Goal: Find specific page/section: Find specific page/section

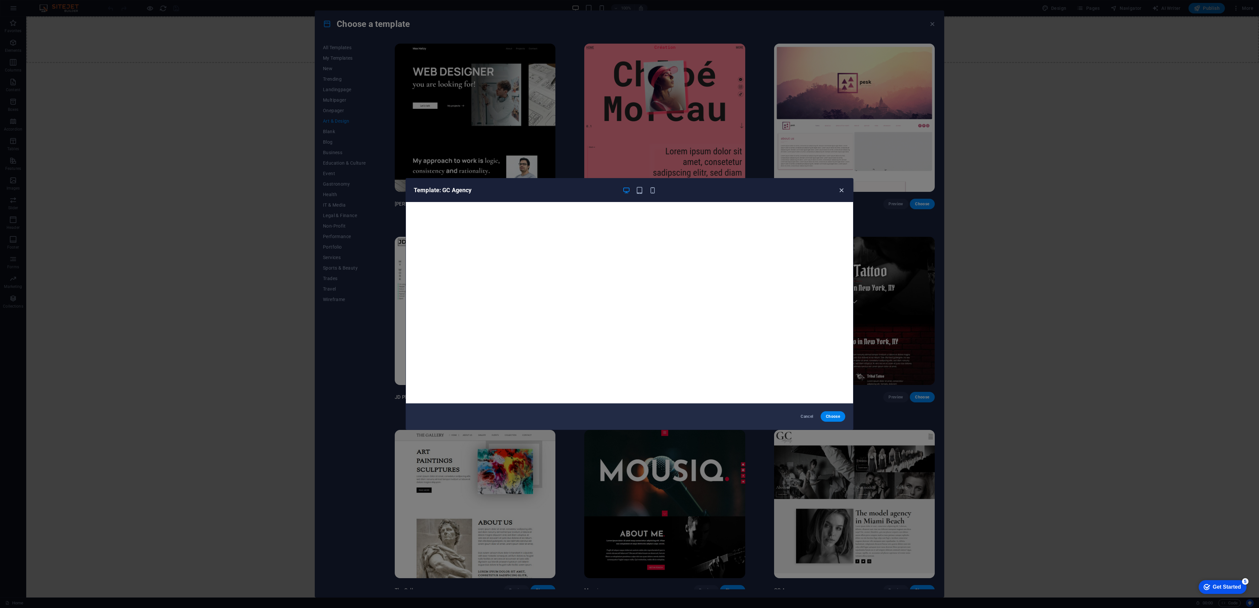
click at [843, 192] on icon "button" at bounding box center [842, 191] width 8 height 8
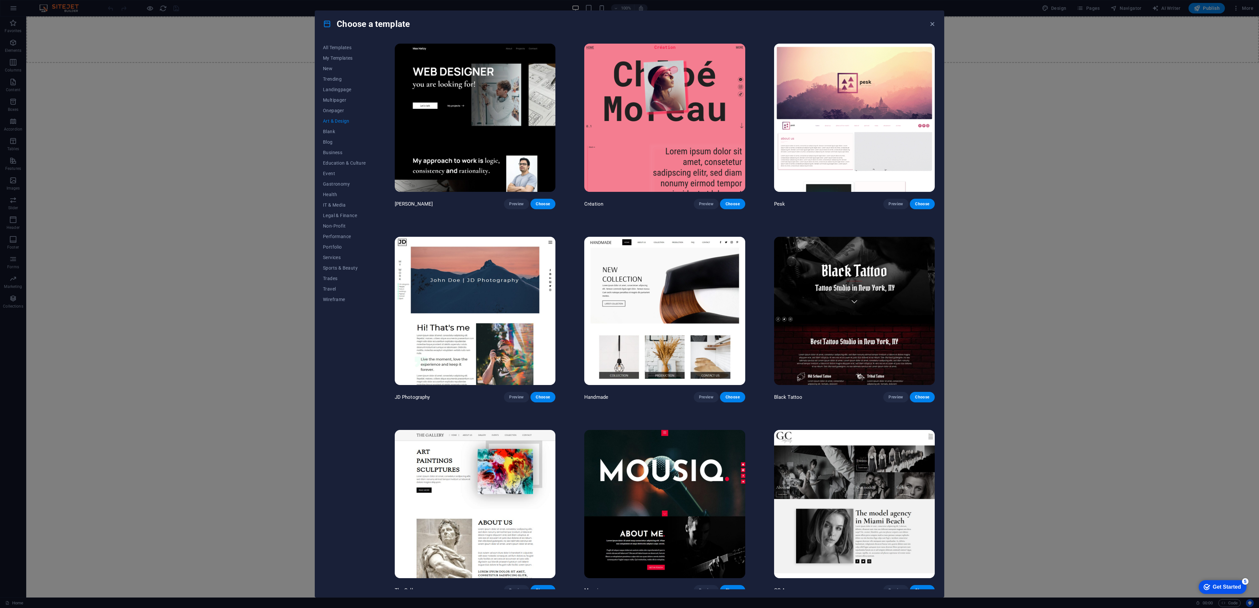
click at [871, 450] on img at bounding box center [854, 504] width 161 height 148
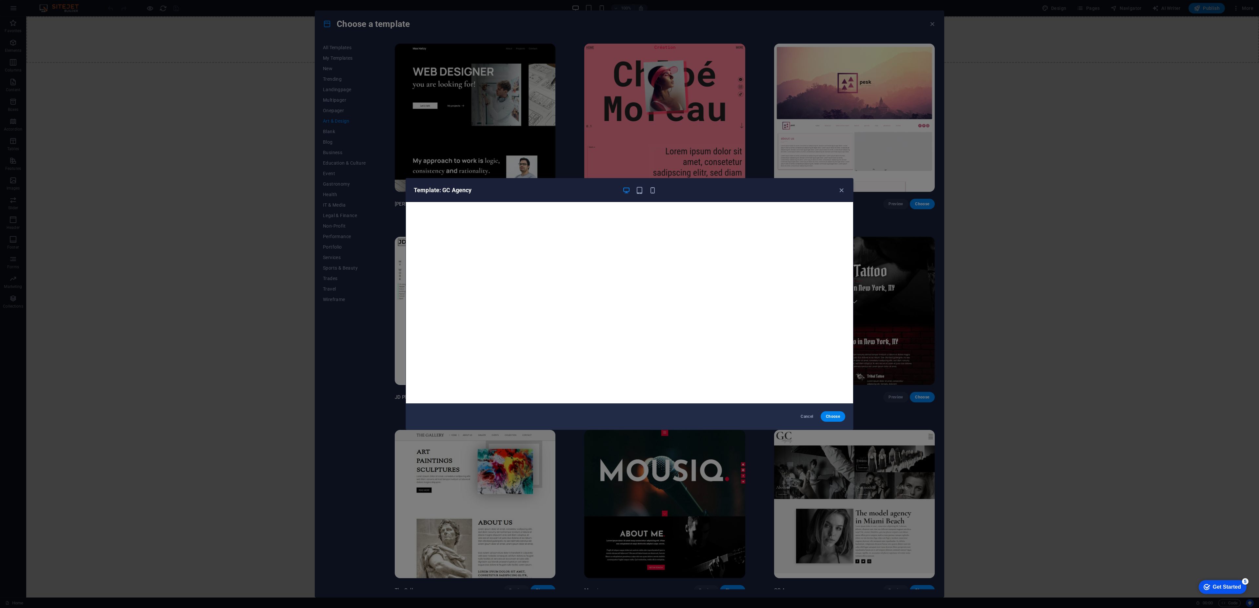
drag, startPoint x: 841, startPoint y: 191, endPoint x: 841, endPoint y: 196, distance: 4.9
click at [841, 191] on icon "button" at bounding box center [842, 191] width 8 height 8
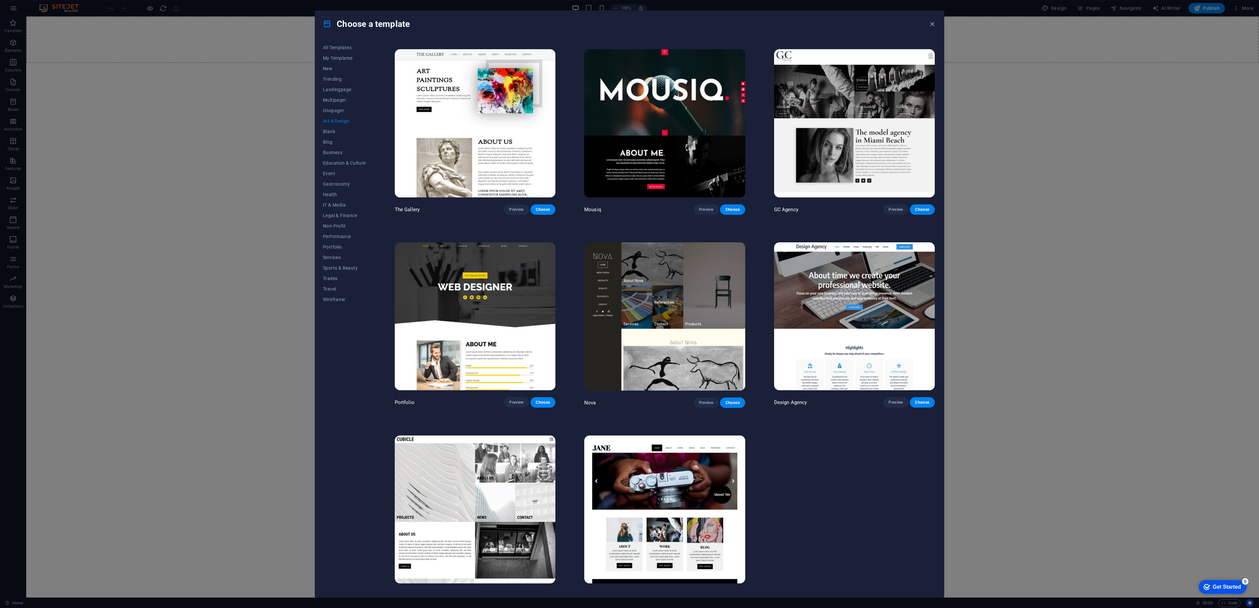
scroll to position [389, 0]
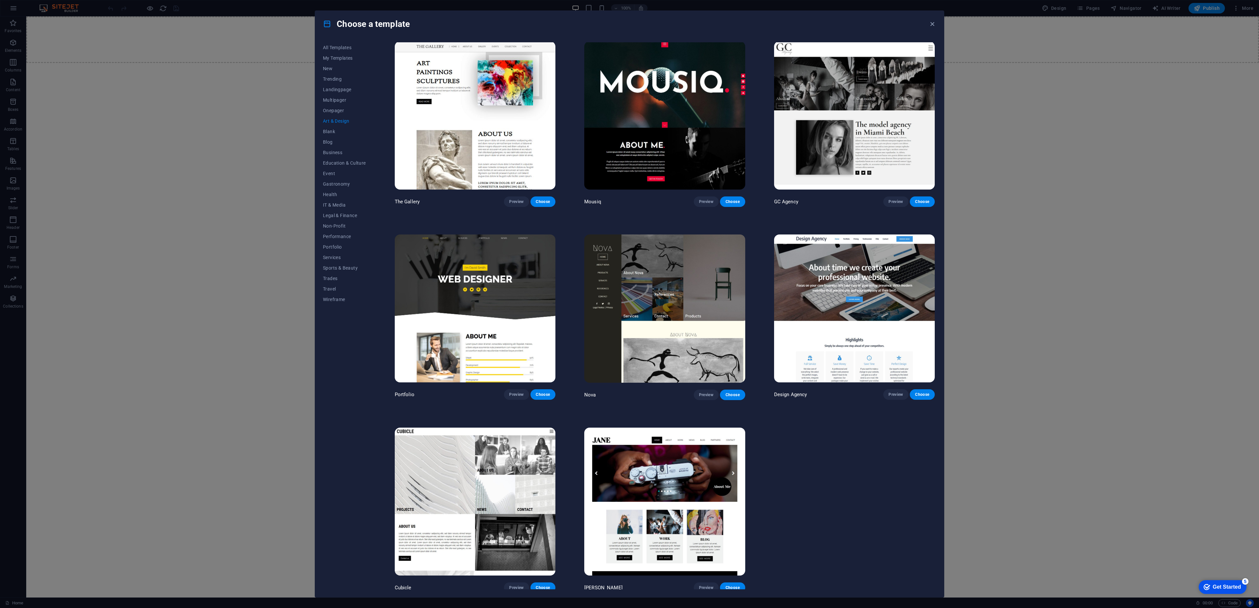
click at [840, 316] on img at bounding box center [854, 308] width 161 height 148
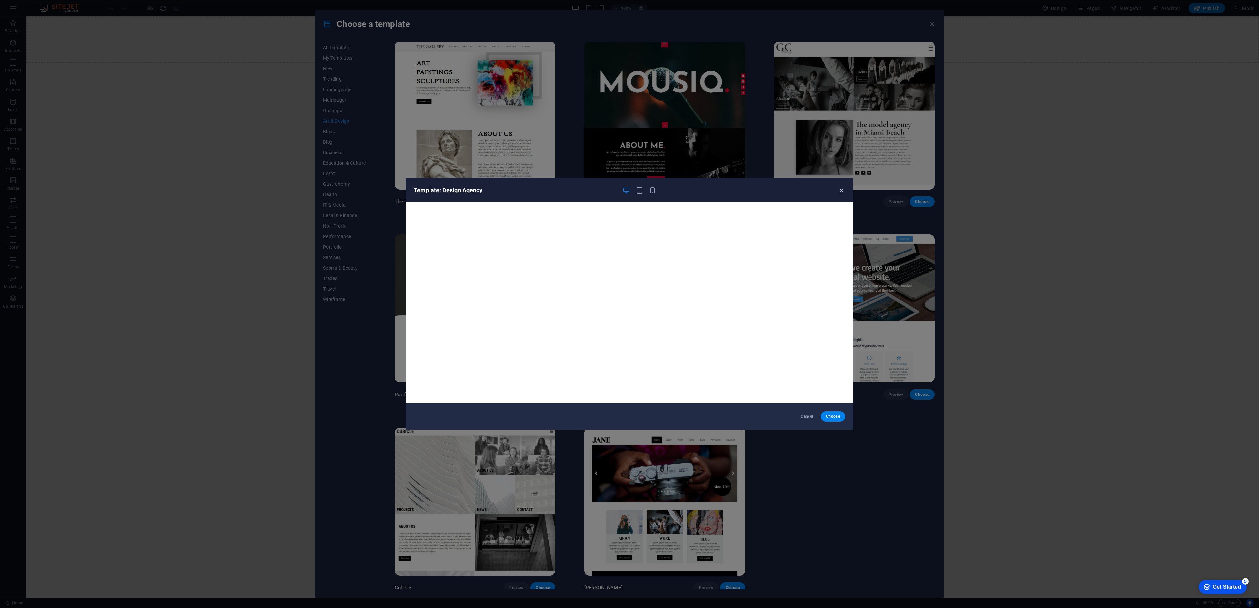
click at [844, 192] on icon "button" at bounding box center [842, 191] width 8 height 8
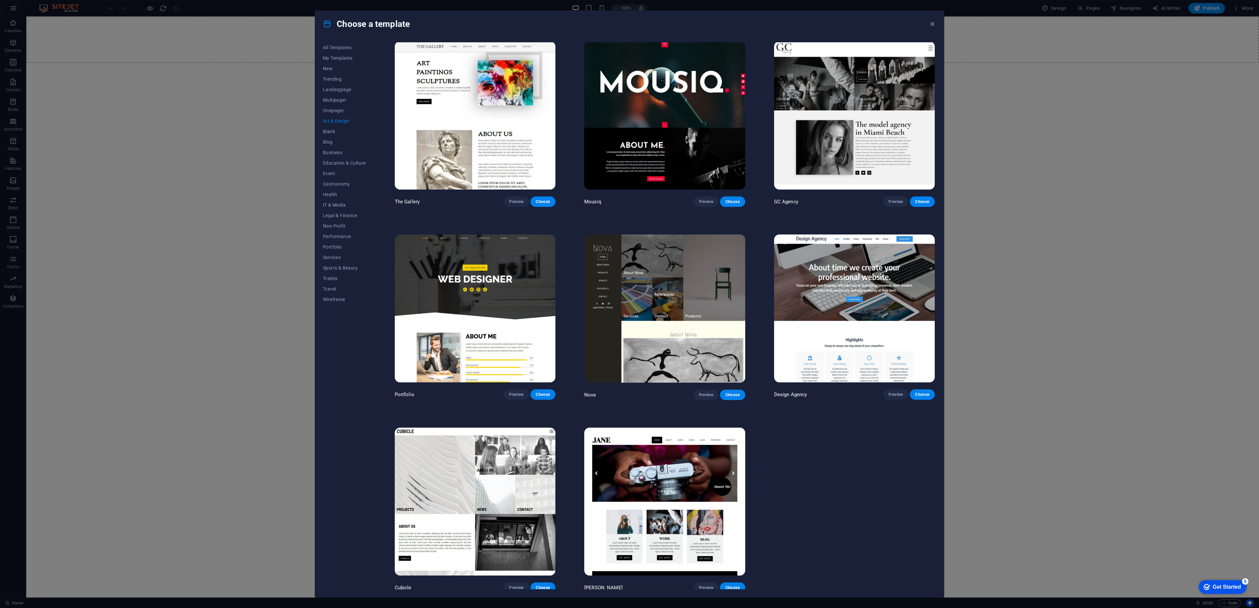
drag, startPoint x: 936, startPoint y: 279, endPoint x: 936, endPoint y: 288, distance: 9.5
click at [936, 288] on div "All Templates My Templates New Trending Landingpage Multipager Onepager Art & D…" at bounding box center [629, 317] width 629 height 560
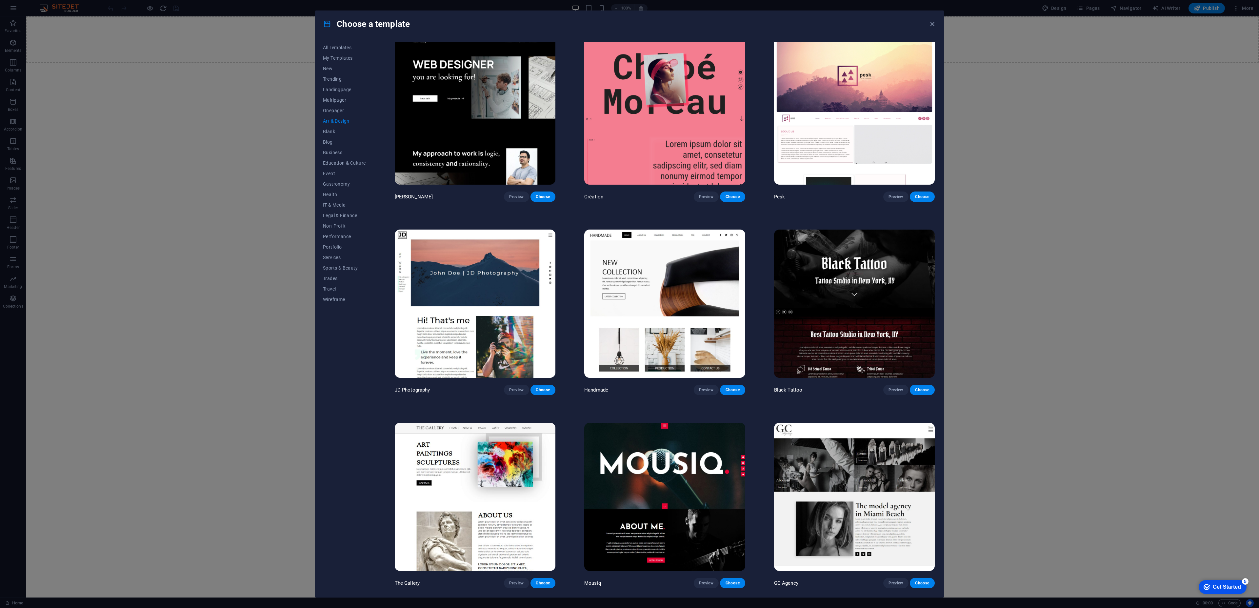
scroll to position [0, 0]
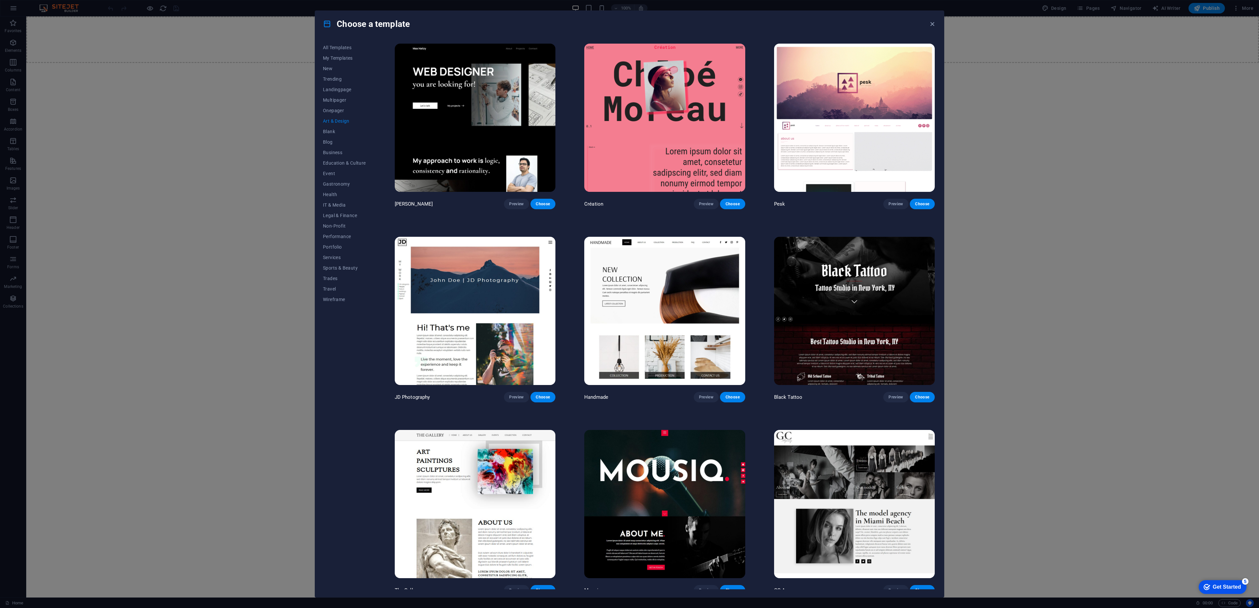
click at [856, 108] on img at bounding box center [854, 118] width 161 height 148
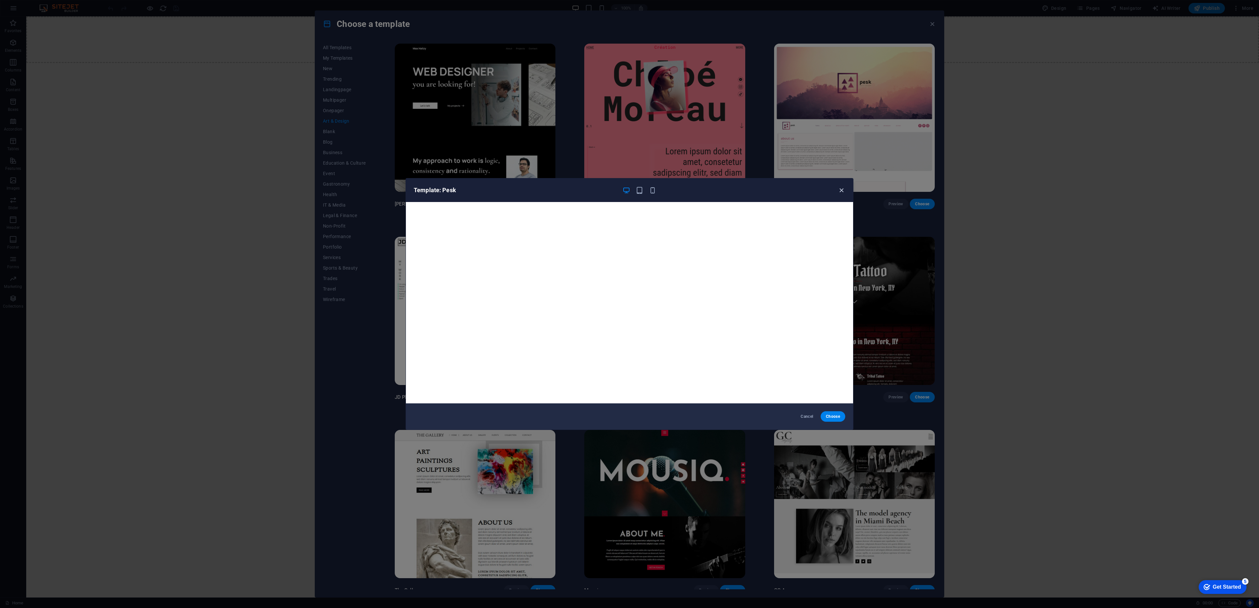
drag, startPoint x: 842, startPoint y: 190, endPoint x: 842, endPoint y: 194, distance: 4.3
click at [842, 190] on icon "button" at bounding box center [842, 191] width 8 height 8
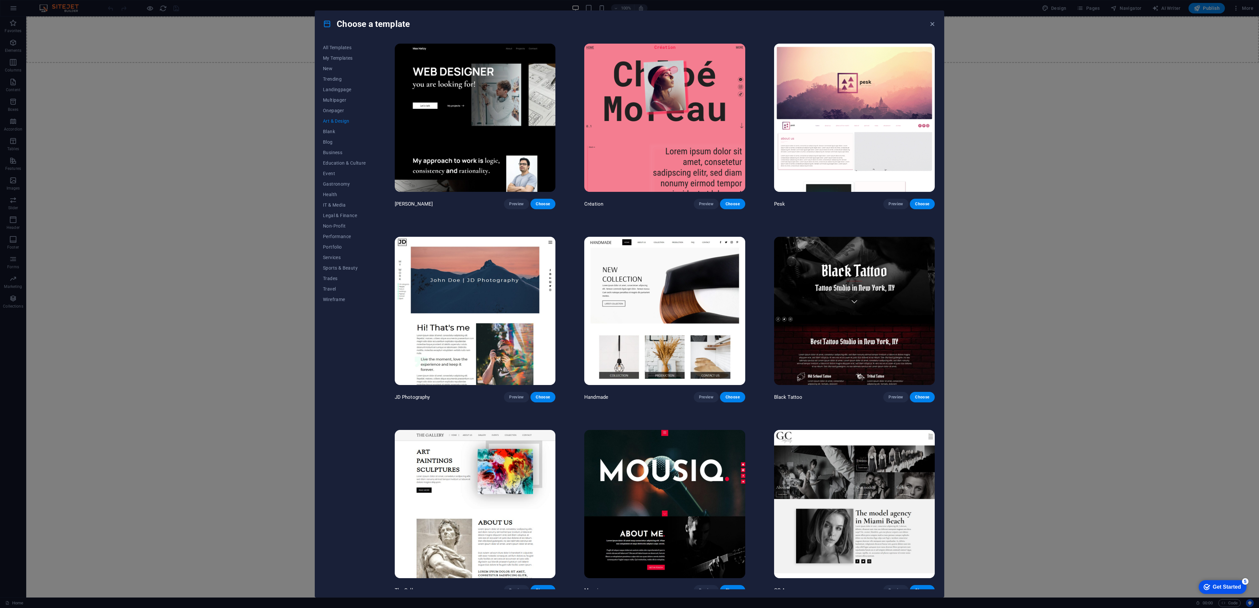
click at [893, 254] on img at bounding box center [854, 311] width 161 height 148
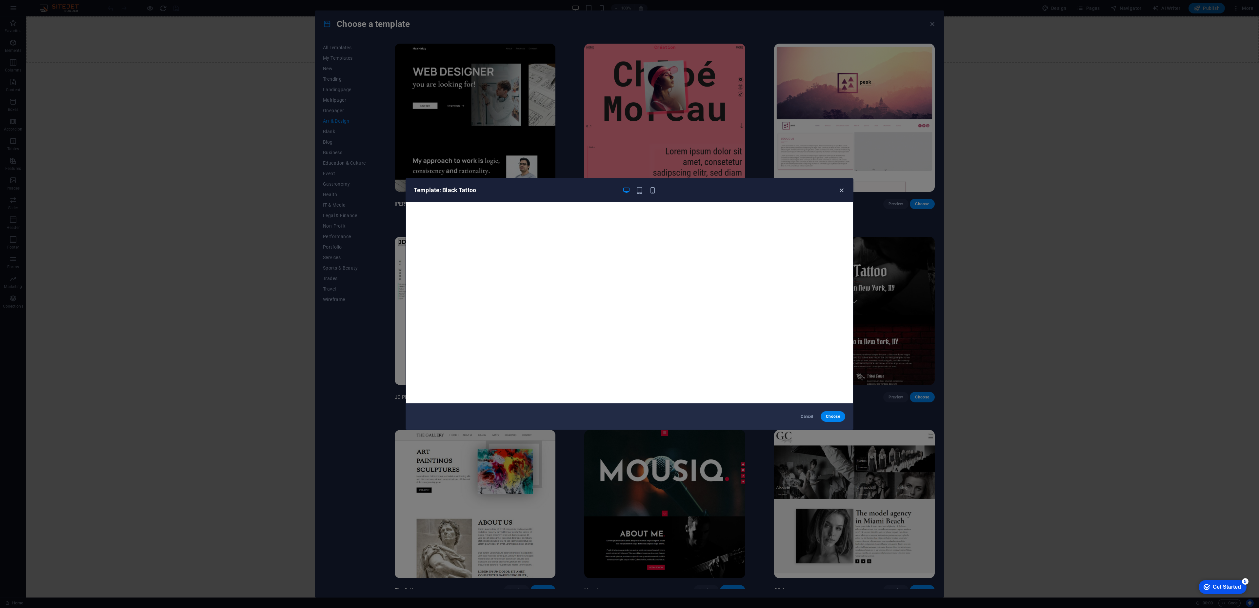
click at [842, 190] on icon "button" at bounding box center [842, 191] width 8 height 8
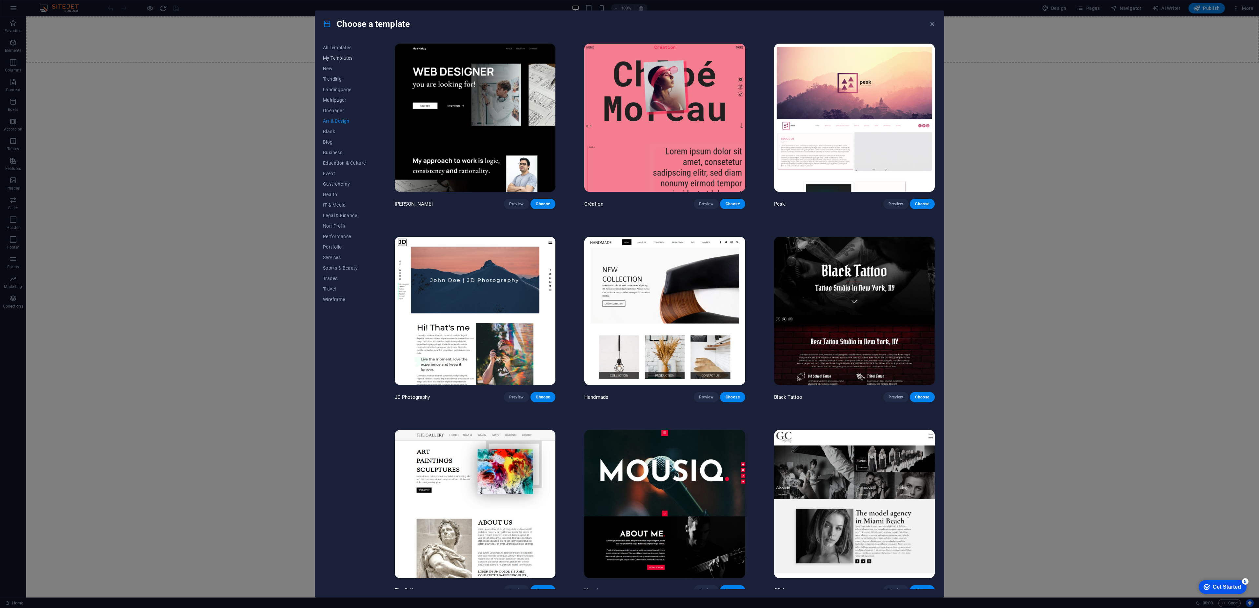
drag, startPoint x: 347, startPoint y: 52, endPoint x: 350, endPoint y: 55, distance: 4.7
click at [347, 52] on button "All Templates" at bounding box center [344, 47] width 43 height 10
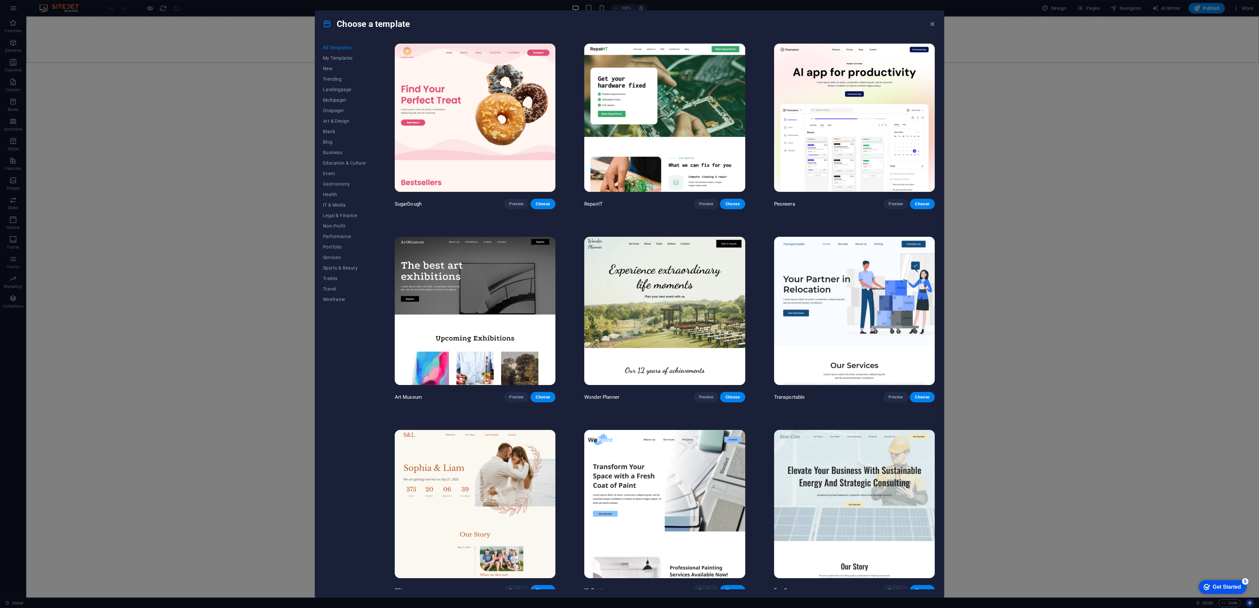
click at [474, 143] on img at bounding box center [475, 118] width 161 height 148
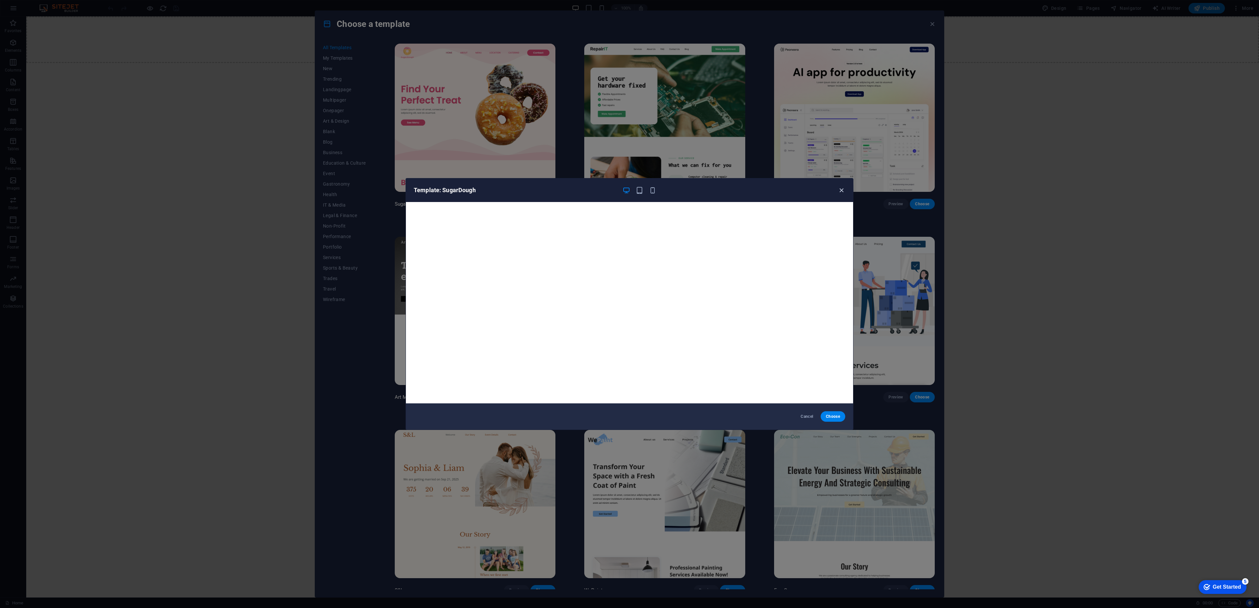
click at [840, 193] on icon "button" at bounding box center [842, 191] width 8 height 8
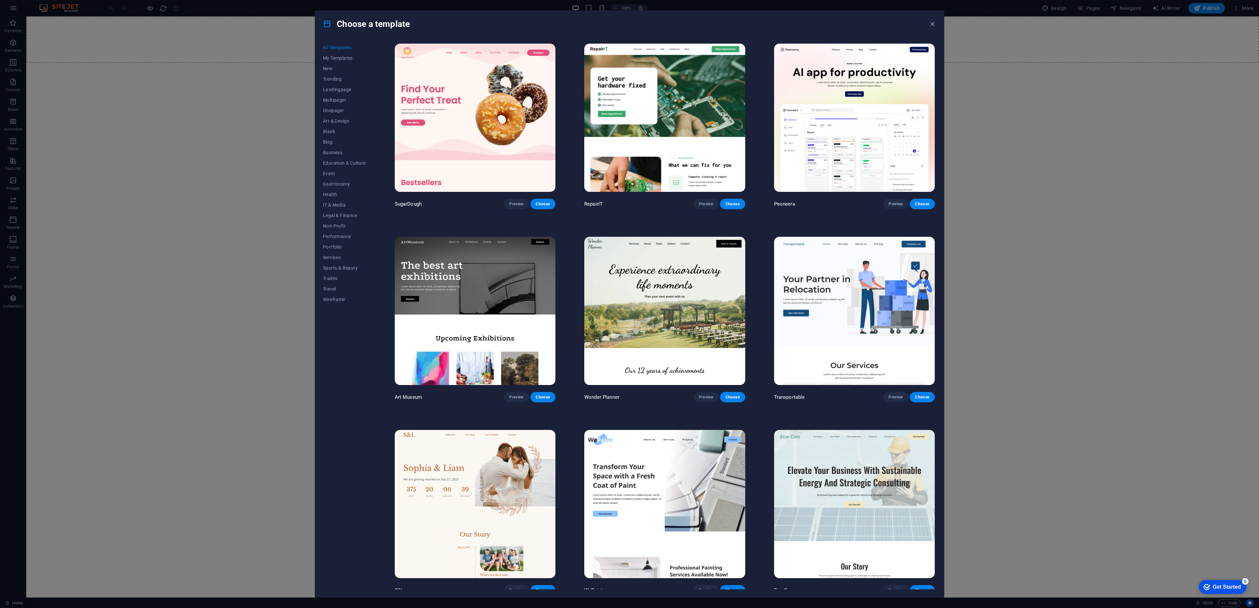
click at [879, 490] on img at bounding box center [854, 504] width 161 height 148
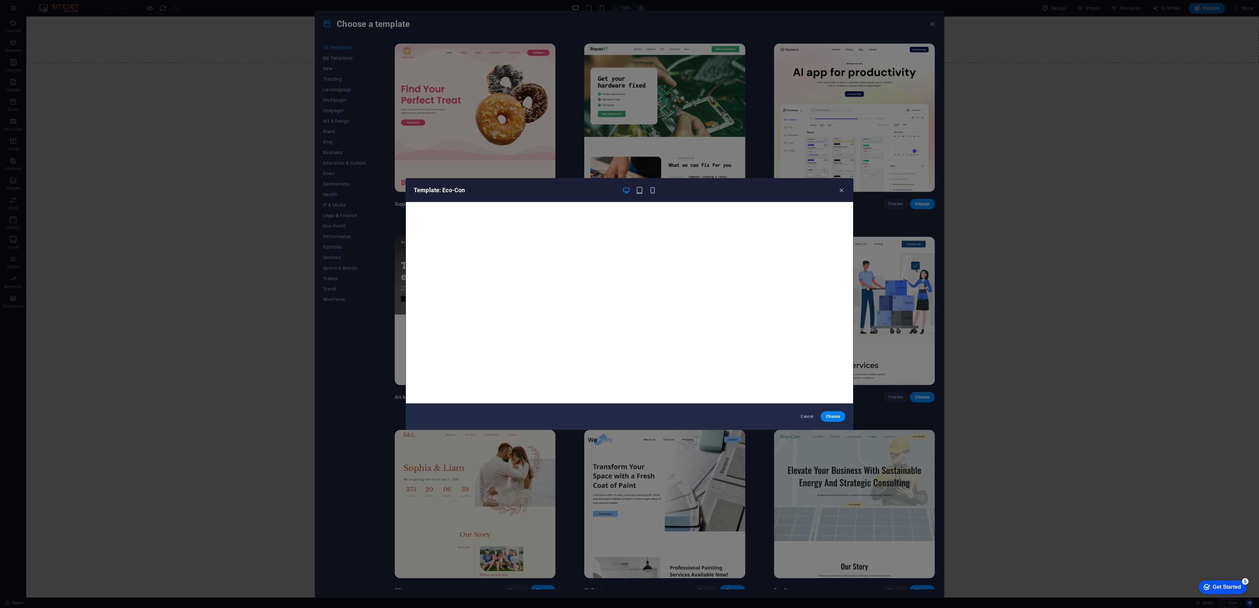
drag, startPoint x: 842, startPoint y: 189, endPoint x: 842, endPoint y: 202, distance: 13.1
click at [842, 189] on icon "button" at bounding box center [842, 191] width 8 height 8
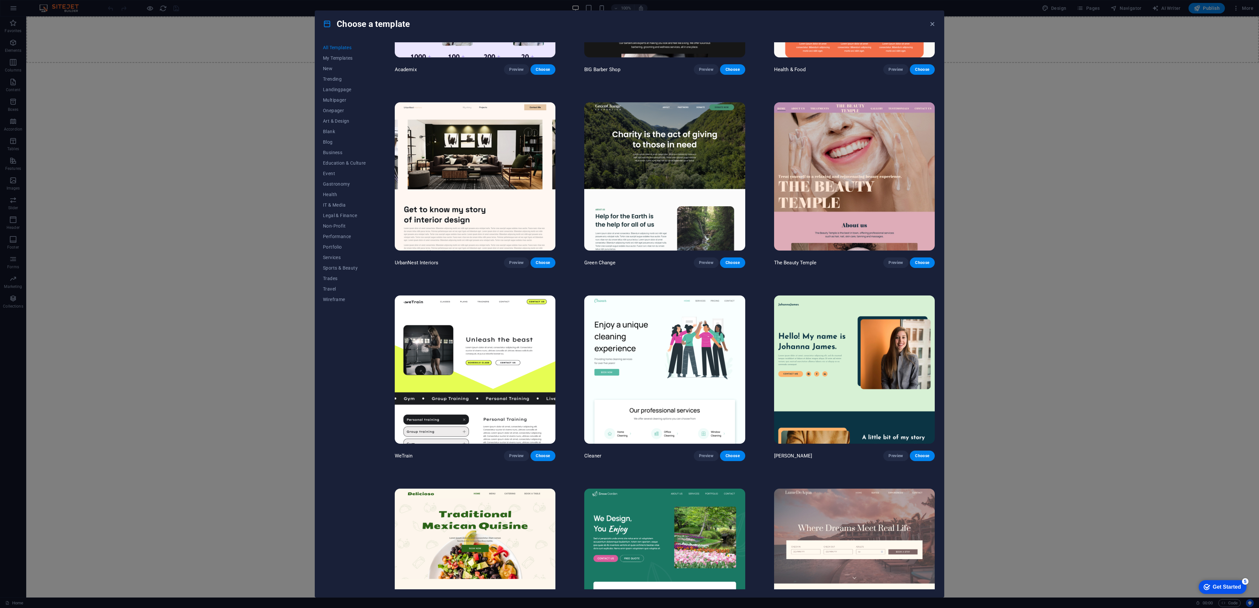
scroll to position [907, 0]
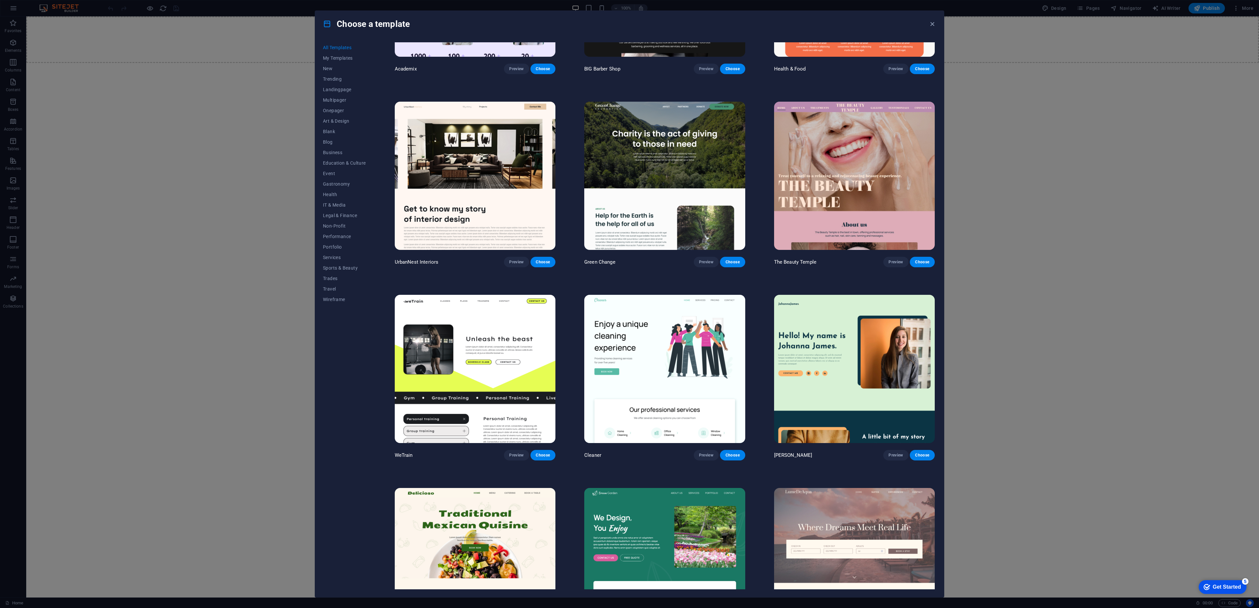
click at [680, 169] on img at bounding box center [664, 176] width 161 height 148
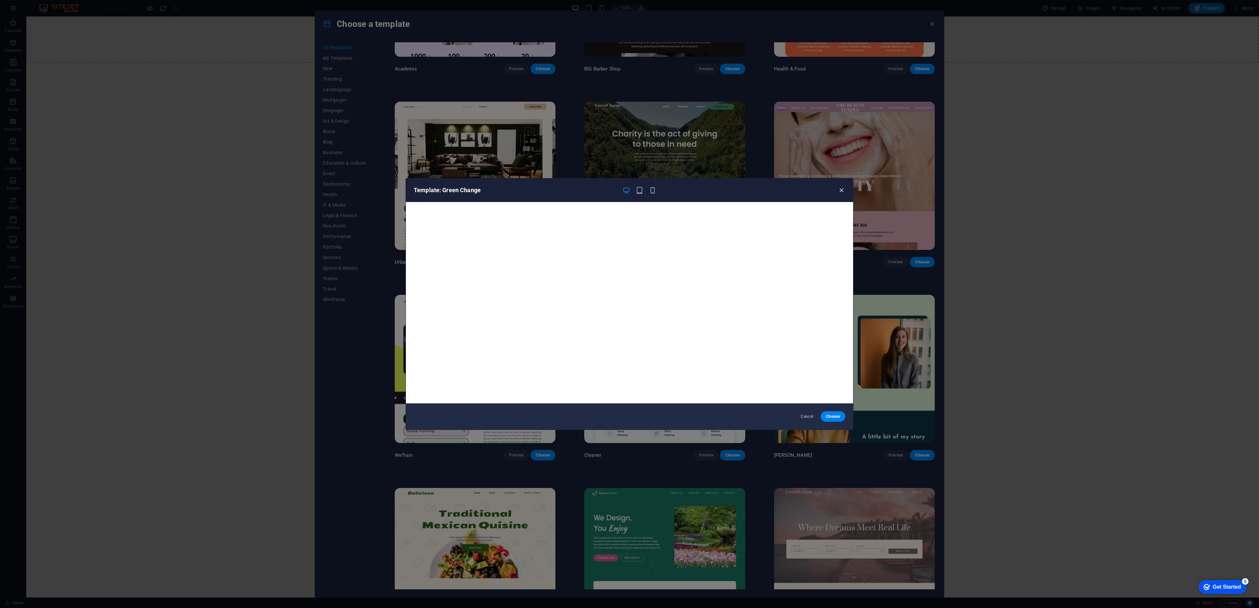
click at [842, 191] on icon "button" at bounding box center [842, 191] width 8 height 8
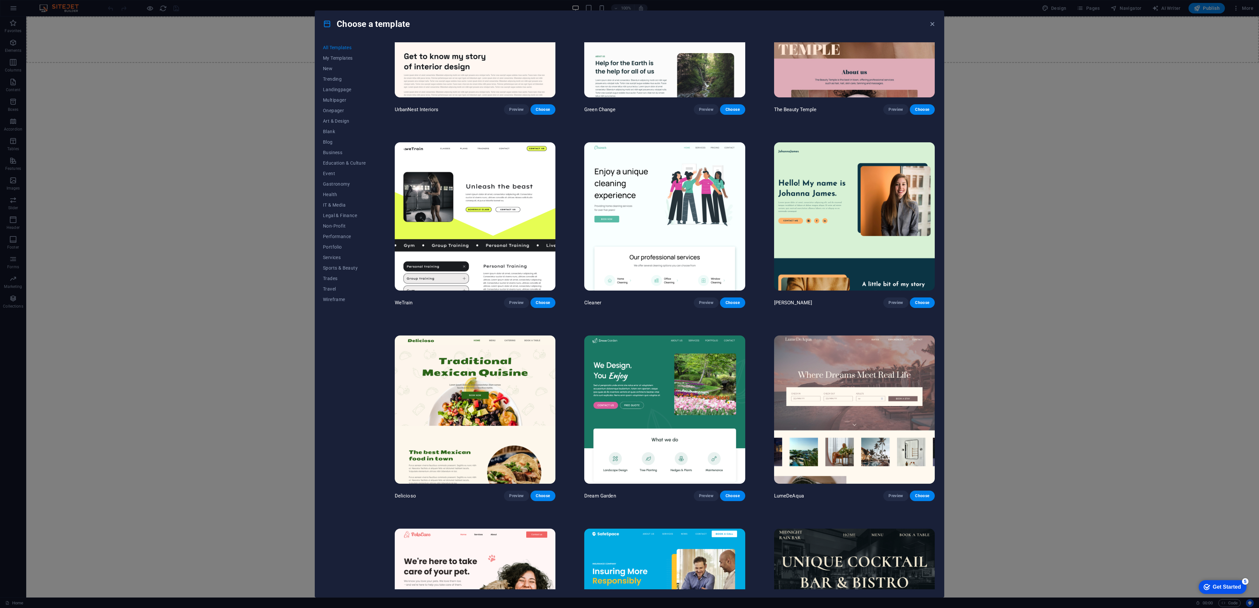
scroll to position [1054, 0]
